Goal: Find specific page/section: Find specific page/section

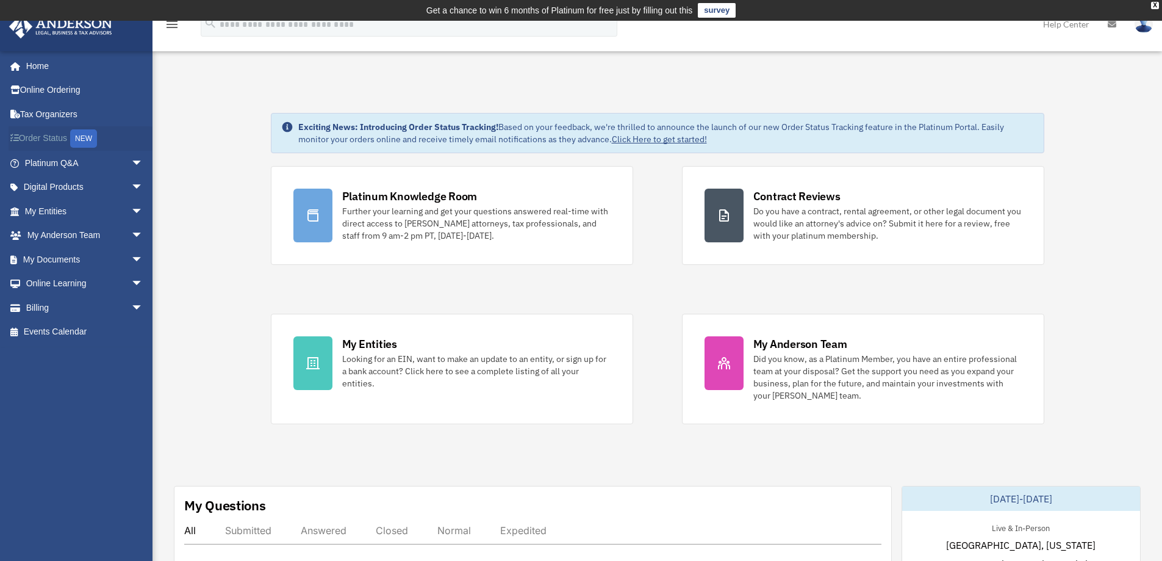
click at [85, 139] on div "NEW" at bounding box center [83, 138] width 27 height 18
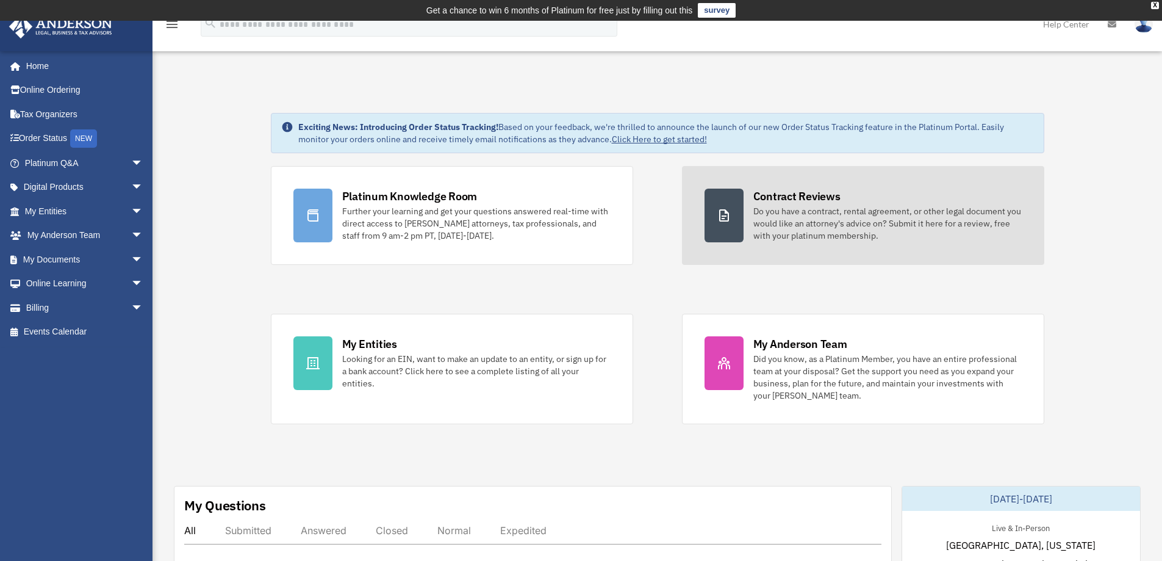
click at [725, 220] on icon at bounding box center [724, 215] width 10 height 12
